Goal: Transaction & Acquisition: Purchase product/service

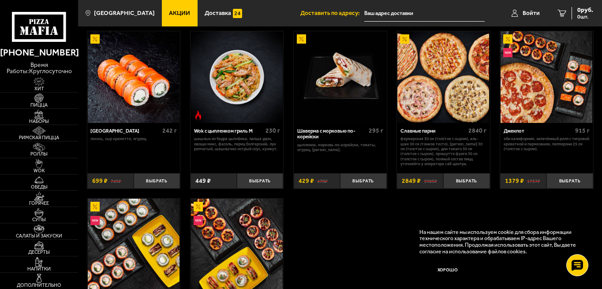
scroll to position [348, 0]
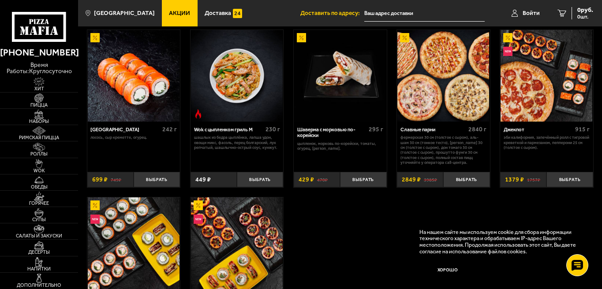
click at [427, 83] on img at bounding box center [443, 76] width 92 height 92
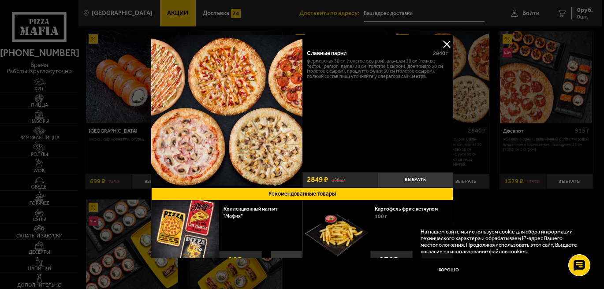
click at [228, 104] on img at bounding box center [226, 110] width 151 height 151
click at [216, 99] on img at bounding box center [226, 110] width 151 height 151
click at [445, 43] on button at bounding box center [446, 43] width 13 height 13
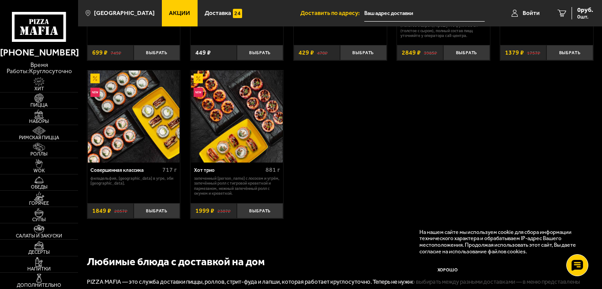
scroll to position [472, 0]
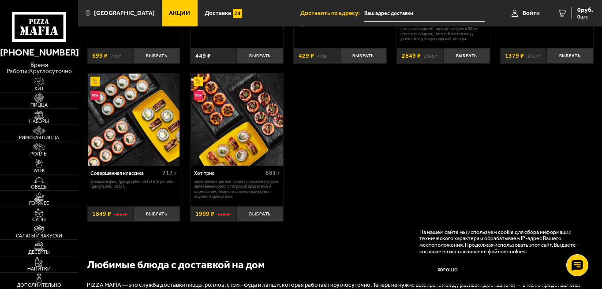
click at [37, 119] on span "Наборы" at bounding box center [39, 121] width 78 height 5
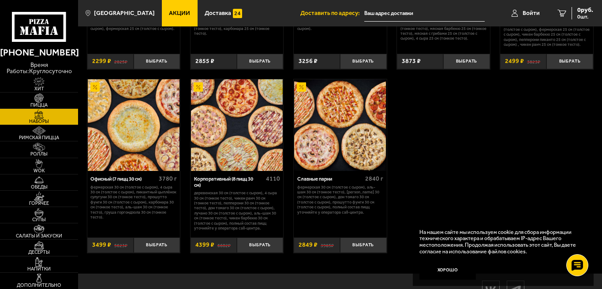
scroll to position [973, 0]
